Goal: Transaction & Acquisition: Purchase product/service

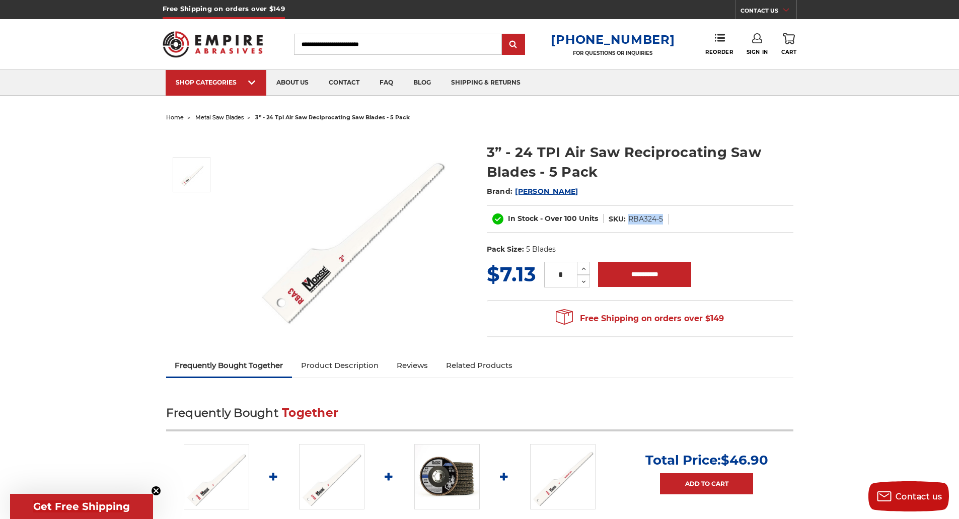
drag, startPoint x: 629, startPoint y: 219, endPoint x: 664, endPoint y: 219, distance: 34.7
click at [664, 219] on dl "SKU: RBA324-5" at bounding box center [635, 219] width 65 height 11
drag, startPoint x: 627, startPoint y: 219, endPoint x: 662, endPoint y: 218, distance: 35.2
click at [662, 218] on dl "SKU: RBA324-5" at bounding box center [635, 219] width 65 height 11
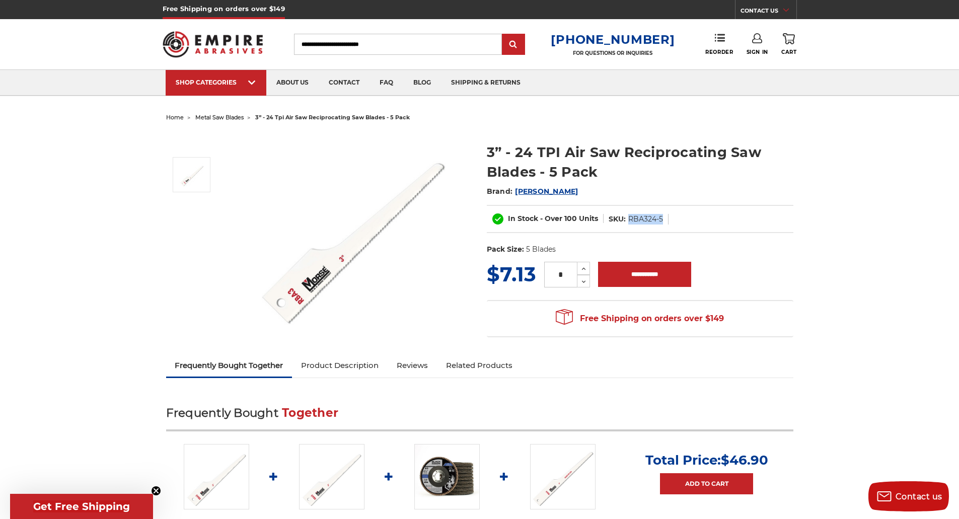
copy dd "RBA324-5"
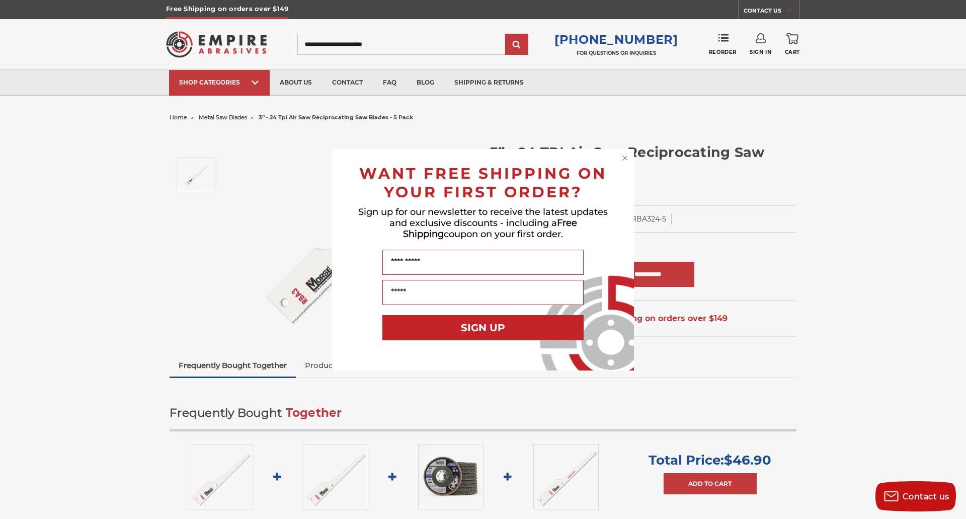
click at [623, 162] on circle "Close dialog" at bounding box center [625, 158] width 10 height 10
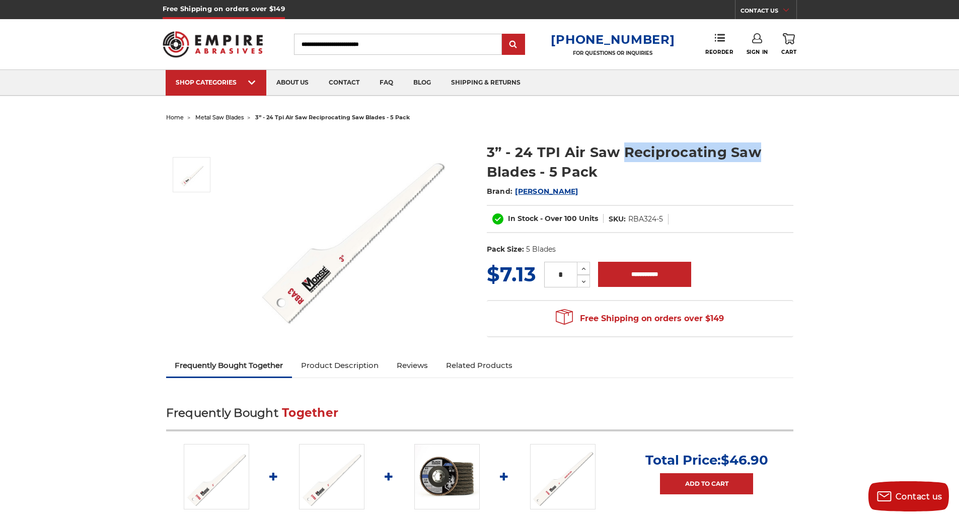
drag, startPoint x: 626, startPoint y: 155, endPoint x: 754, endPoint y: 150, distance: 128.4
click at [754, 150] on h1 "3” - 24 TPI Air Saw Reciprocating Saw Blades - 5 Pack" at bounding box center [640, 161] width 306 height 39
copy h1 "Reciprocating Saw"
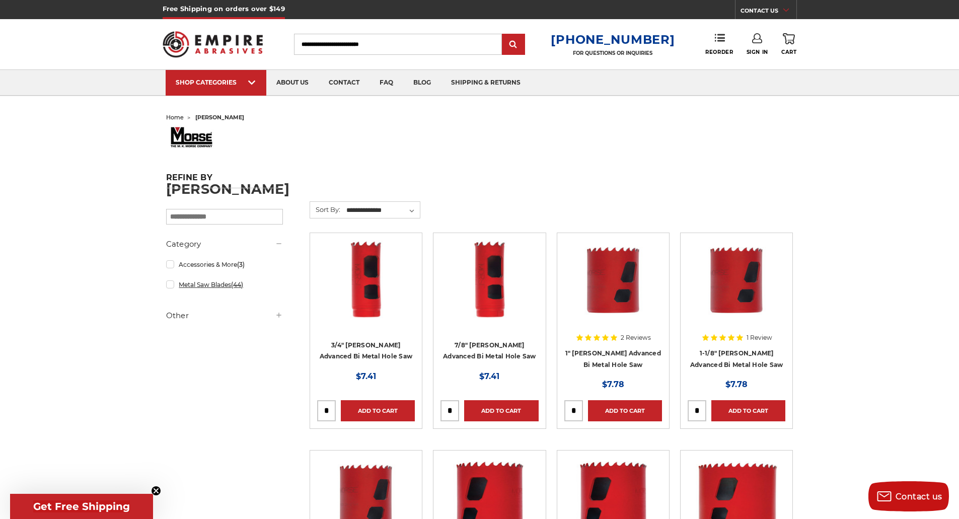
click at [190, 288] on link "Metal Saw Blades (44)" at bounding box center [224, 285] width 117 height 18
click at [389, 210] on select "**********" at bounding box center [382, 210] width 75 height 15
click at [207, 357] on link "Reciprocating Blades" at bounding box center [230, 355] width 106 height 18
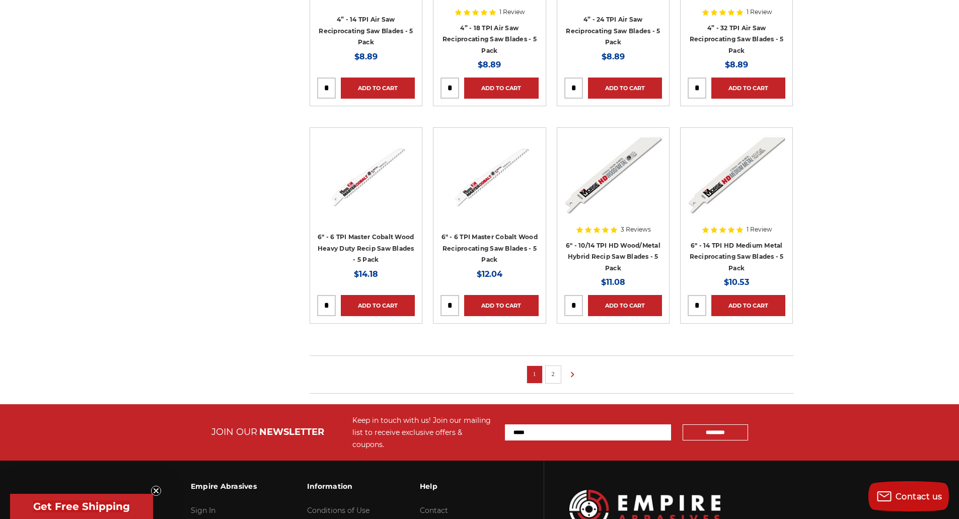
scroll to position [553, 0]
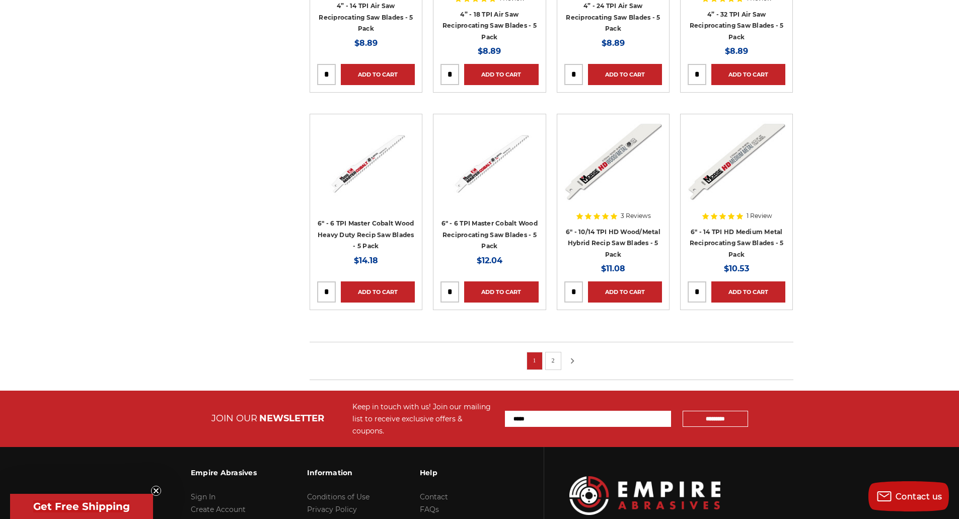
click at [570, 363] on icon at bounding box center [572, 360] width 12 height 11
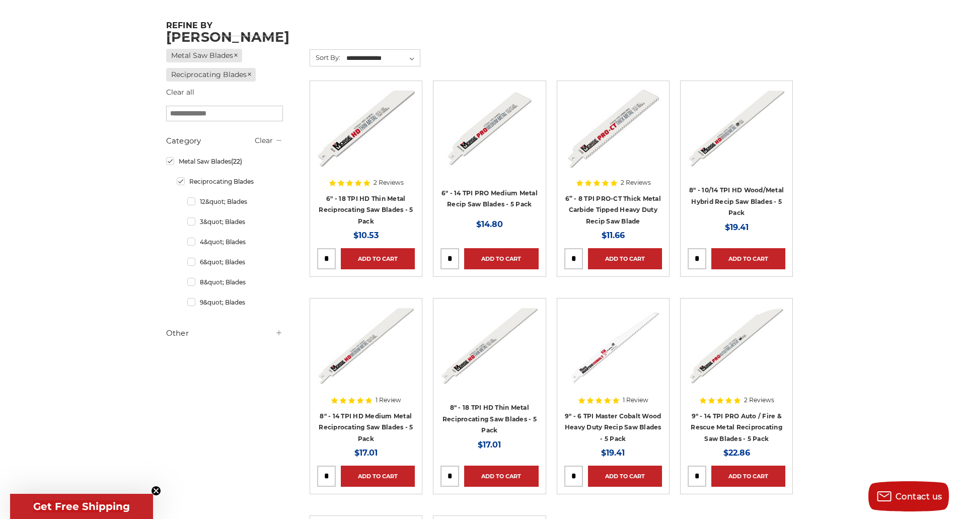
scroll to position [151, 0]
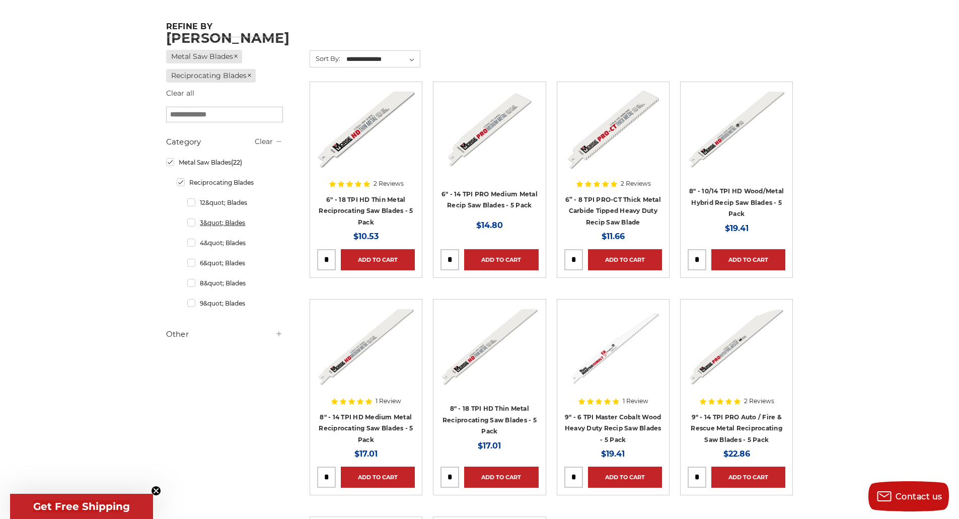
click at [189, 226] on link "3&quot; Blades" at bounding box center [235, 223] width 96 height 18
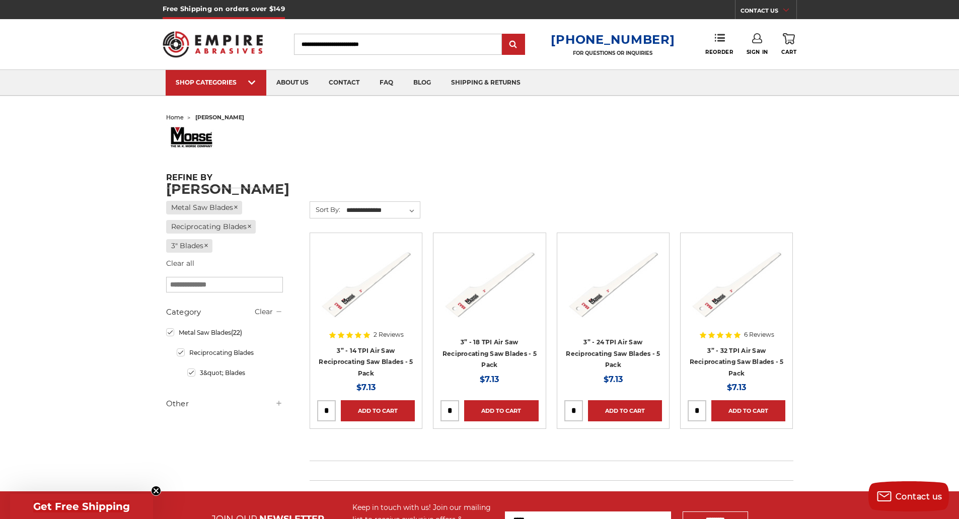
click at [610, 341] on div at bounding box center [613, 304] width 98 height 129
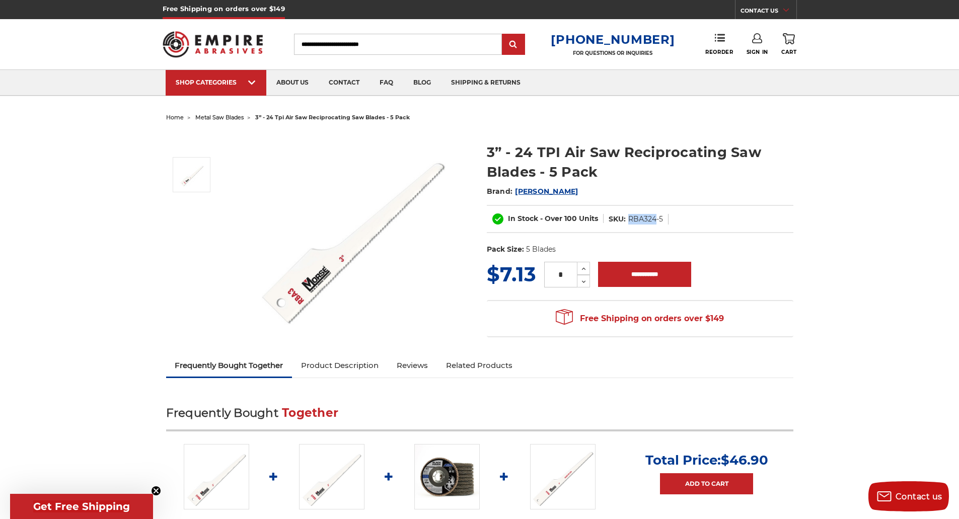
drag, startPoint x: 655, startPoint y: 222, endPoint x: 629, endPoint y: 222, distance: 25.7
click at [629, 222] on dd "RBA324-5" at bounding box center [645, 219] width 35 height 11
copy dd "RBA324"
